Goal: Task Accomplishment & Management: Use online tool/utility

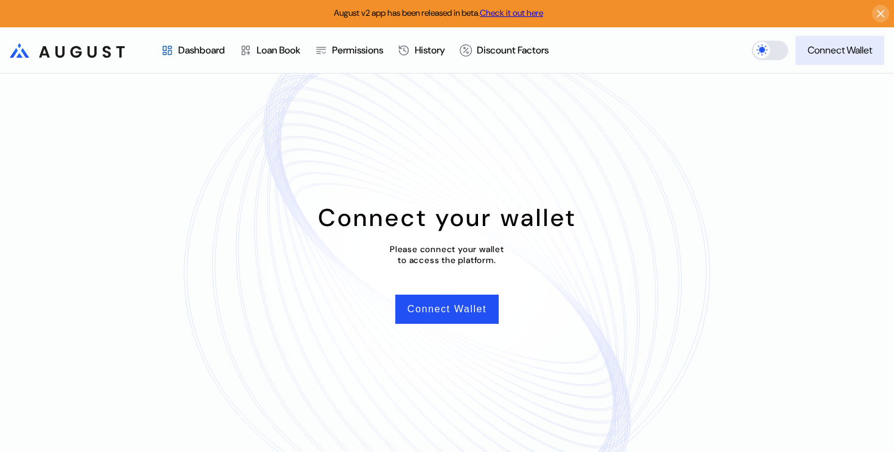
click at [820, 54] on div "Connect Wallet" at bounding box center [839, 50] width 64 height 13
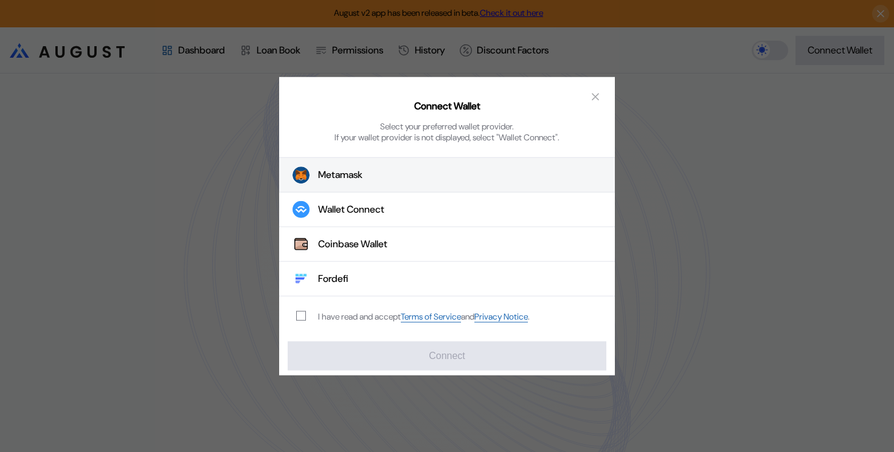
click at [366, 178] on button "Metamask" at bounding box center [447, 174] width 336 height 35
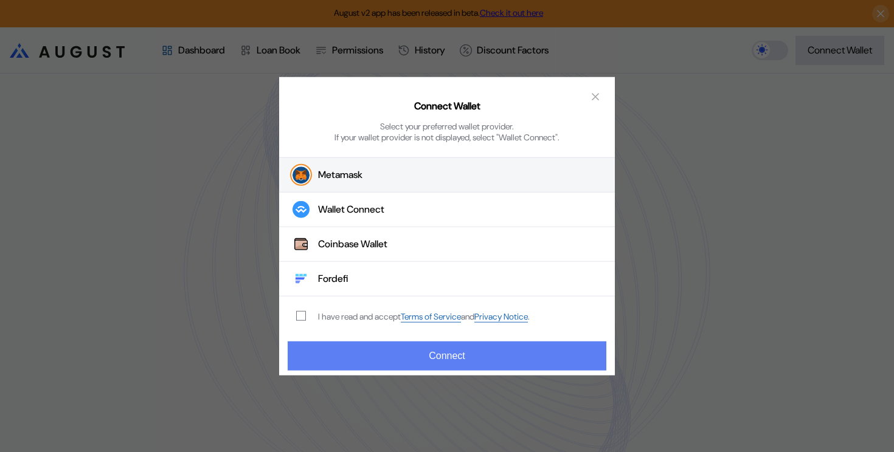
click at [455, 365] on button "Connect" at bounding box center [447, 355] width 319 height 29
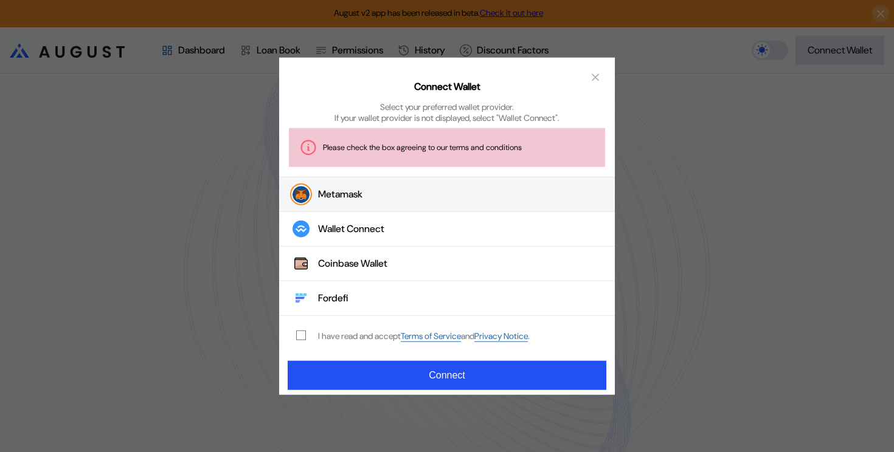
click at [319, 342] on div "I have read and accept Terms of Service and Privacy Notice ." at bounding box center [410, 336] width 263 height 40
click at [305, 333] on span "modal" at bounding box center [301, 335] width 9 height 9
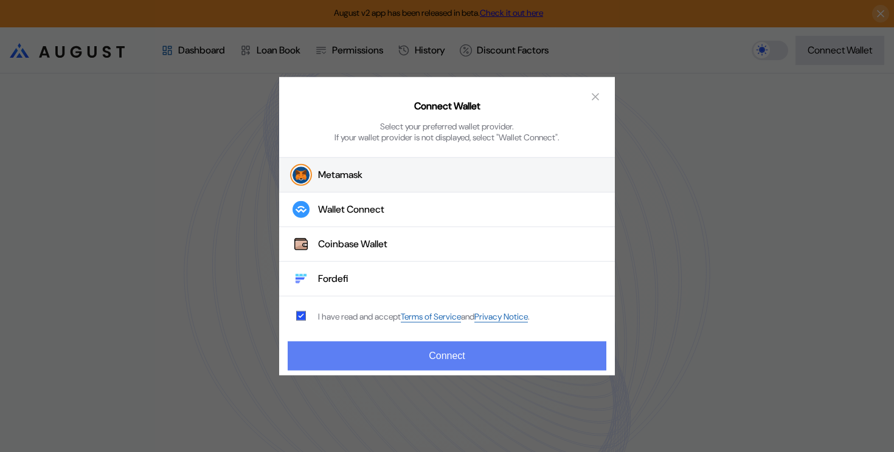
click at [354, 381] on div "Connect Wallet Select your preferred wallet provider. If your wallet provider i…" at bounding box center [447, 226] width 894 height 452
click at [375, 343] on button "Connect" at bounding box center [447, 355] width 319 height 29
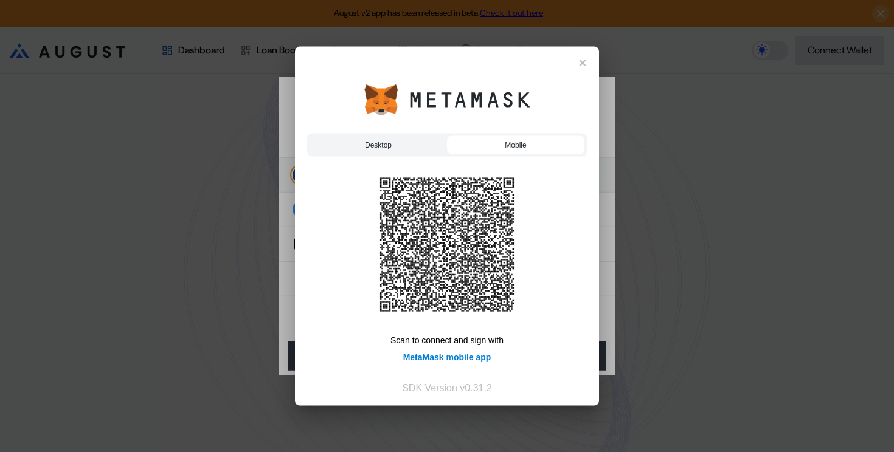
click at [405, 137] on div "Desktop" at bounding box center [377, 145] width 137 height 18
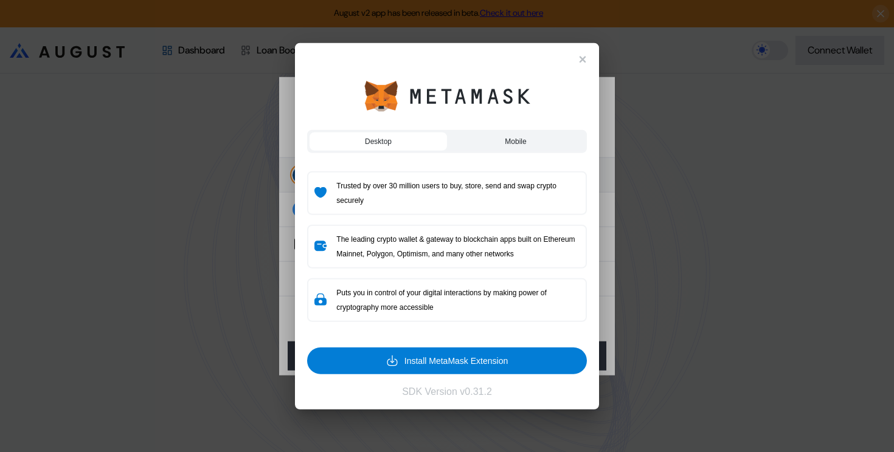
click at [576, 64] on div at bounding box center [447, 60] width 280 height 11
click at [592, 58] on div "Desktop Mobile Scan to connect and sign with MetaMask mobile app Trusted by ove…" at bounding box center [447, 226] width 304 height 367
click at [587, 60] on div "Desktop Mobile Scan to connect and sign with MetaMask mobile app Trusted by ove…" at bounding box center [447, 226] width 304 height 367
click at [576, 60] on div at bounding box center [447, 60] width 280 height 11
click at [587, 56] on div "Desktop Mobile Scan to connect and sign with MetaMask mobile app Trusted by ove…" at bounding box center [447, 226] width 304 height 367
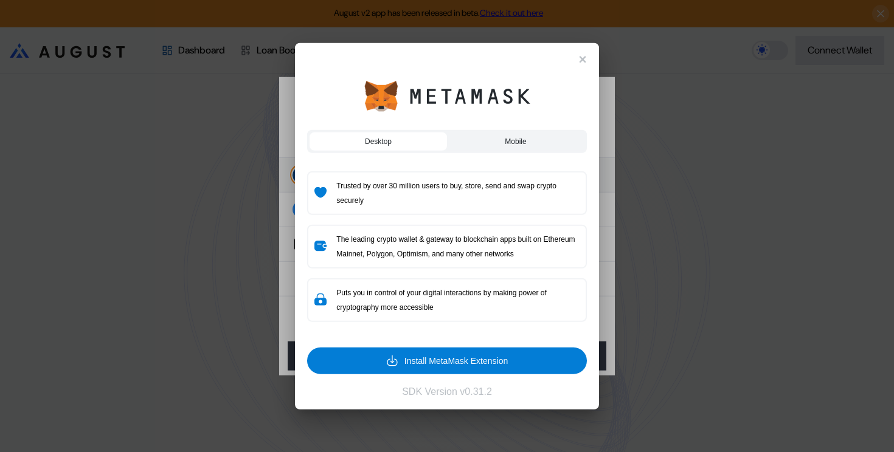
click at [587, 56] on div "Desktop Mobile Scan to connect and sign with MetaMask mobile app Trusted by ove…" at bounding box center [447, 226] width 304 height 367
click at [582, 56] on rect at bounding box center [582, 59] width 9 height 9
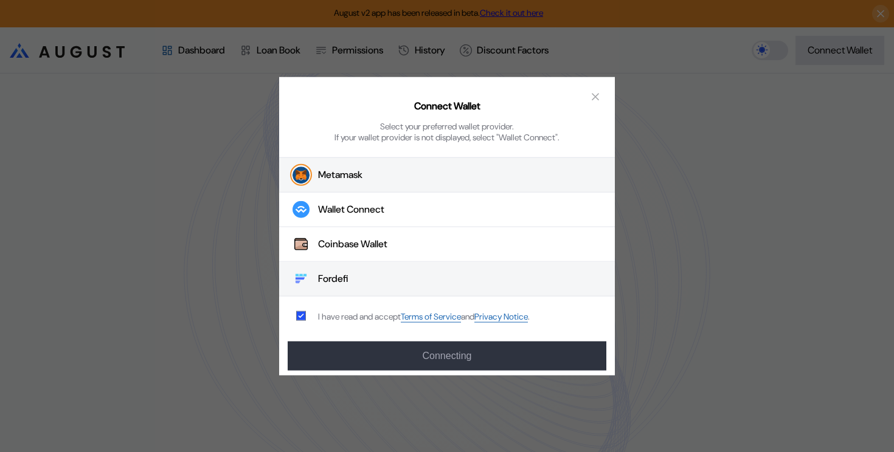
click at [406, 282] on button "Fordefi" at bounding box center [447, 279] width 336 height 35
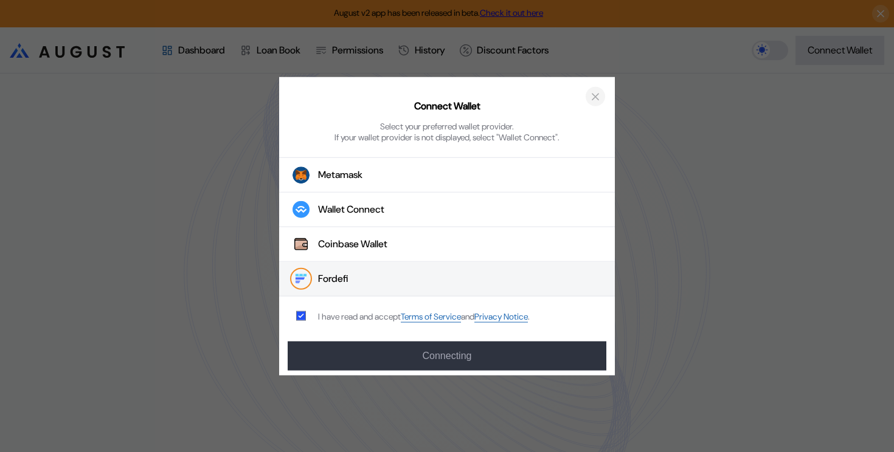
click at [600, 102] on icon "close modal" at bounding box center [595, 96] width 12 height 13
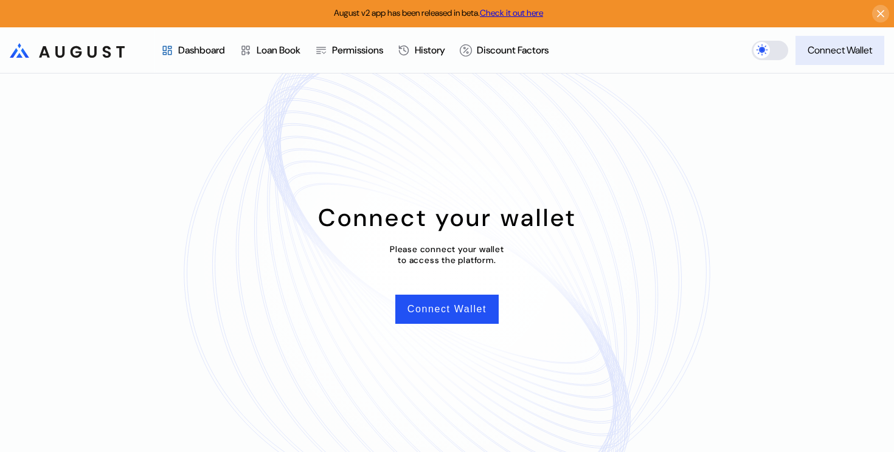
click at [878, 43] on button "Connect Wallet" at bounding box center [839, 50] width 89 height 29
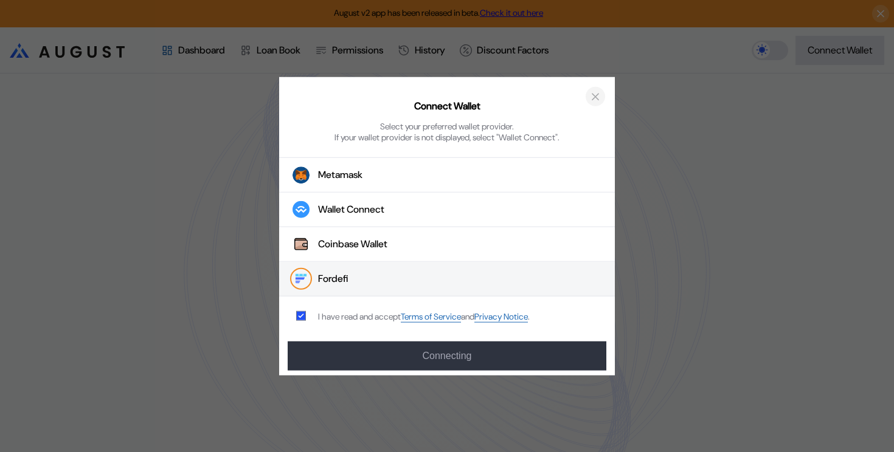
click at [592, 95] on icon "close modal" at bounding box center [595, 96] width 12 height 13
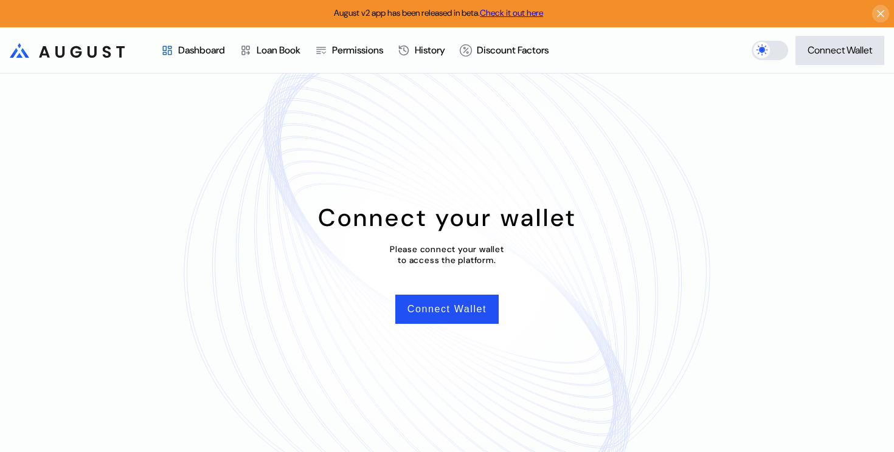
click at [517, 14] on link "Check it out here" at bounding box center [511, 12] width 63 height 11
